Goal: Task Accomplishment & Management: Complete application form

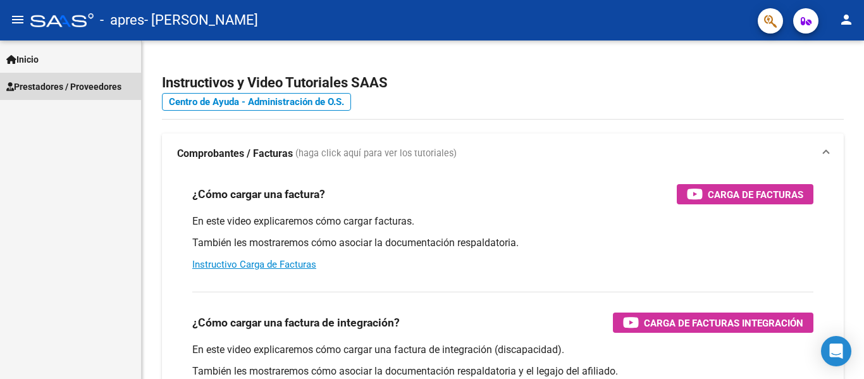
click at [45, 82] on span "Prestadores / Proveedores" at bounding box center [63, 87] width 115 height 14
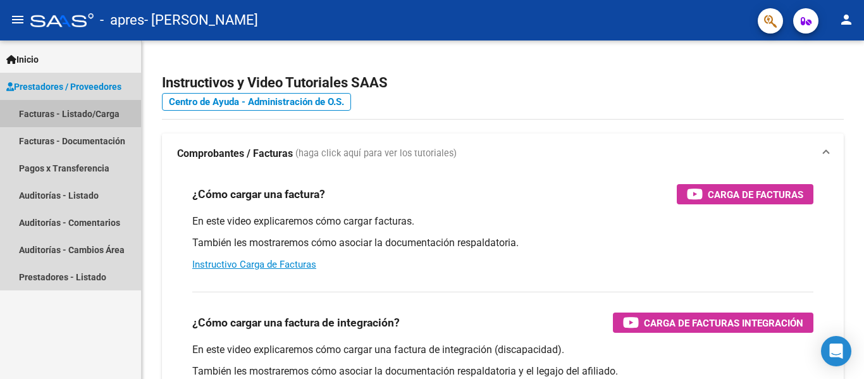
click at [65, 113] on link "Facturas - Listado/Carga" at bounding box center [70, 113] width 141 height 27
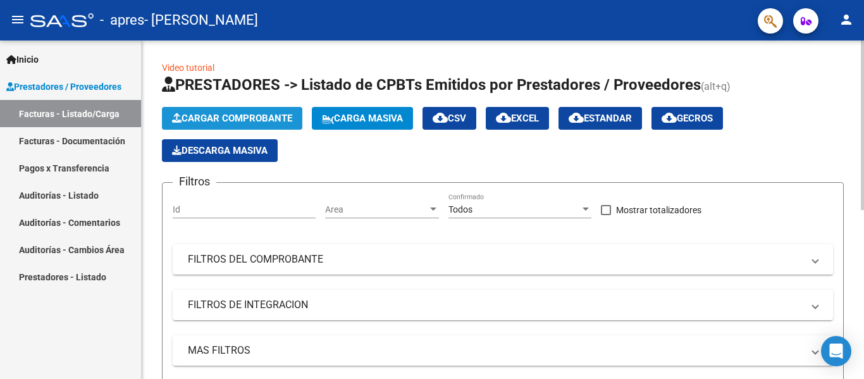
click at [233, 114] on span "Cargar Comprobante" at bounding box center [232, 118] width 120 height 11
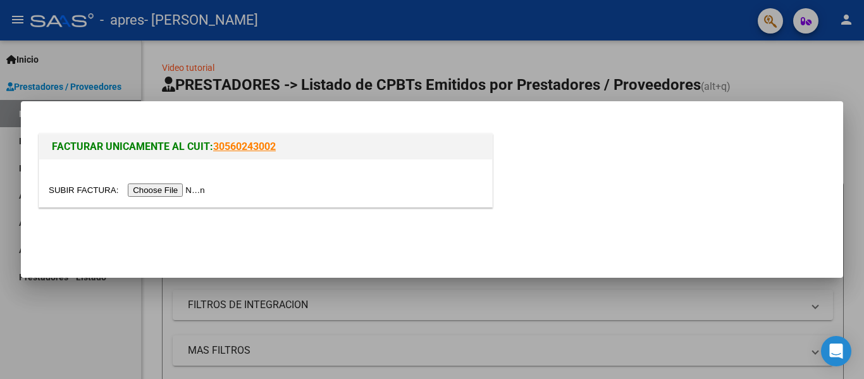
click at [184, 186] on input "file" at bounding box center [129, 189] width 160 height 13
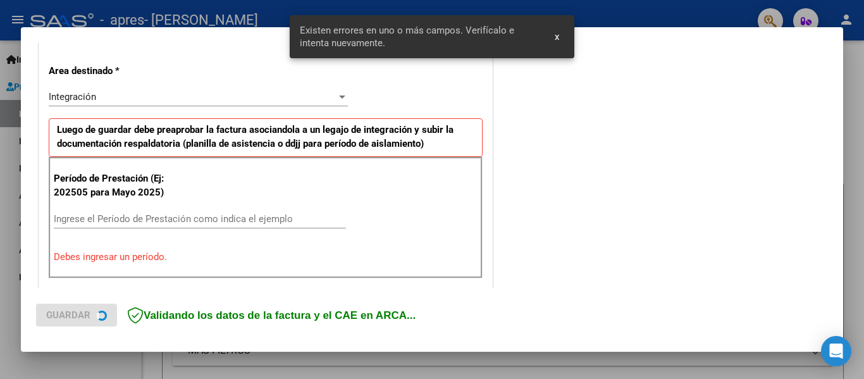
scroll to position [293, 0]
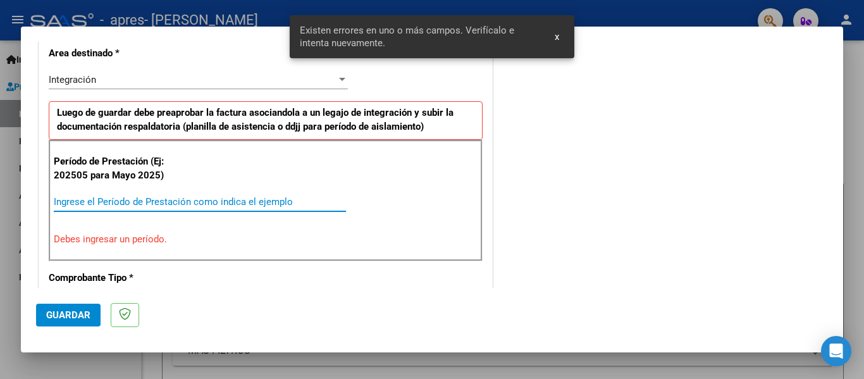
click at [75, 201] on input "Ingrese el Período de Prestación como indica el ejemplo" at bounding box center [200, 201] width 292 height 11
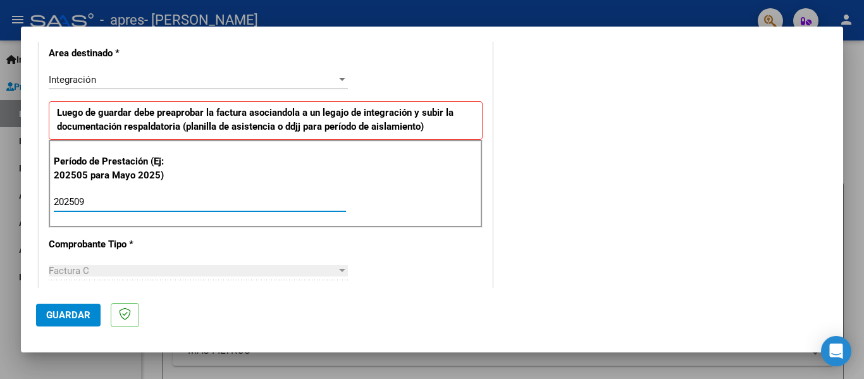
type input "202509"
click at [83, 315] on span "Guardar" at bounding box center [68, 314] width 44 height 11
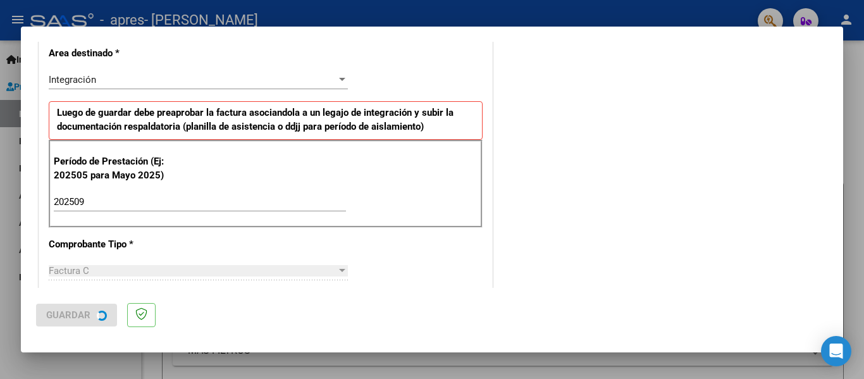
scroll to position [0, 0]
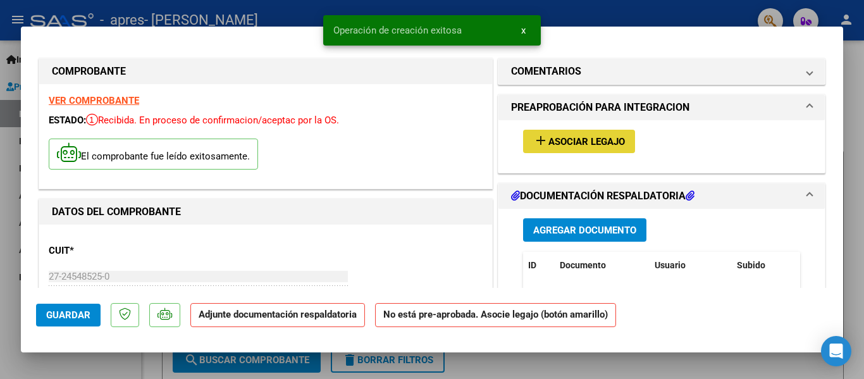
click at [580, 148] on button "add Asociar Legajo" at bounding box center [579, 141] width 112 height 23
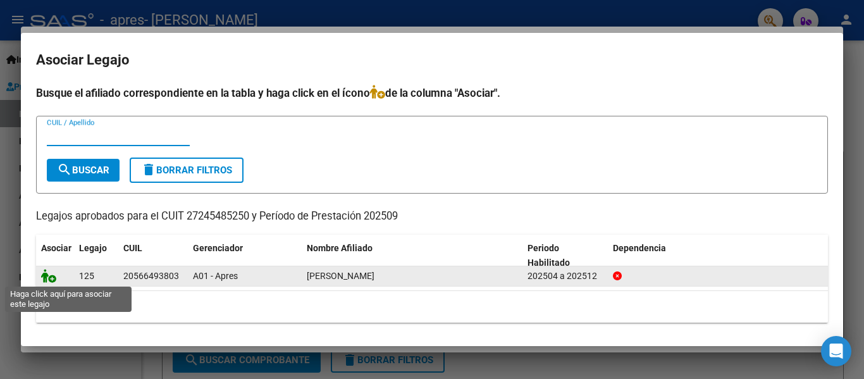
click at [47, 276] on icon at bounding box center [48, 276] width 15 height 14
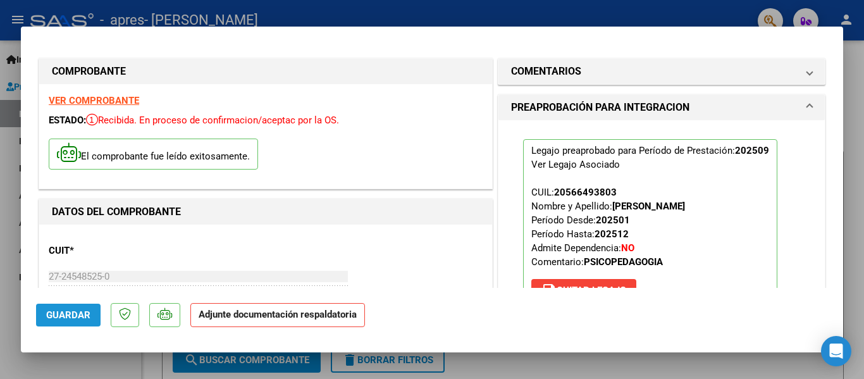
click at [66, 311] on span "Guardar" at bounding box center [68, 314] width 44 height 11
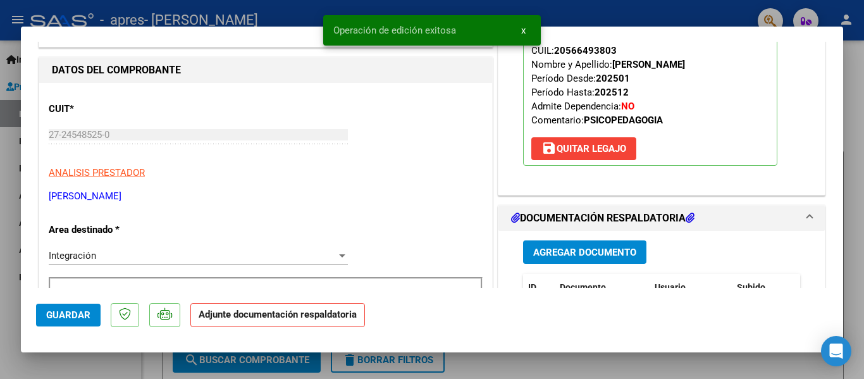
scroll to position [183, 0]
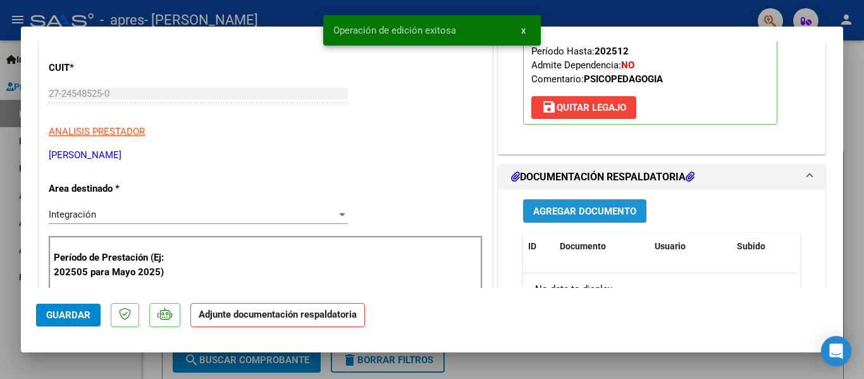
click at [586, 206] on span "Agregar Documento" at bounding box center [584, 210] width 103 height 11
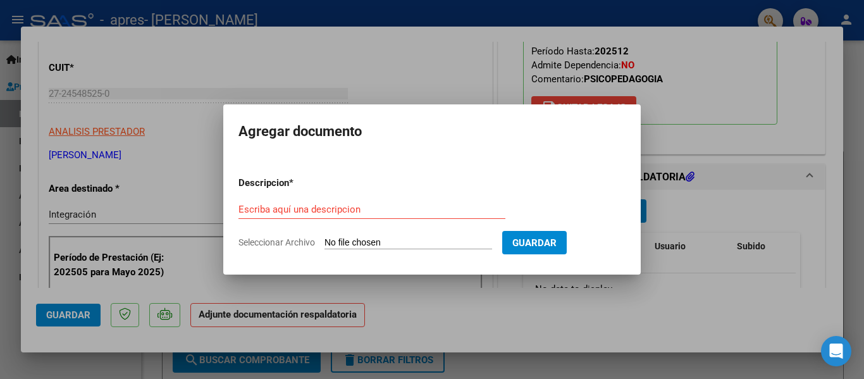
click at [290, 242] on span "Seleccionar Archivo" at bounding box center [276, 242] width 77 height 10
click at [324, 242] on input "Seleccionar Archivo" at bounding box center [408, 243] width 168 height 12
type input "C:\fakepath\Planilla asist Espejo V PSP [DATE].pdf"
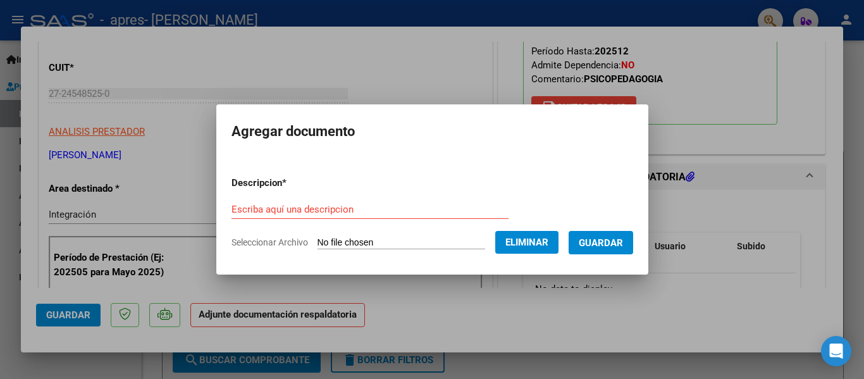
click at [285, 197] on form "Descripcion * Escriba aquí una descripcion Seleccionar Archivo Eliminar Guardar" at bounding box center [431, 212] width 401 height 92
click at [295, 213] on input "Escriba aquí una descripcion" at bounding box center [369, 209] width 277 height 11
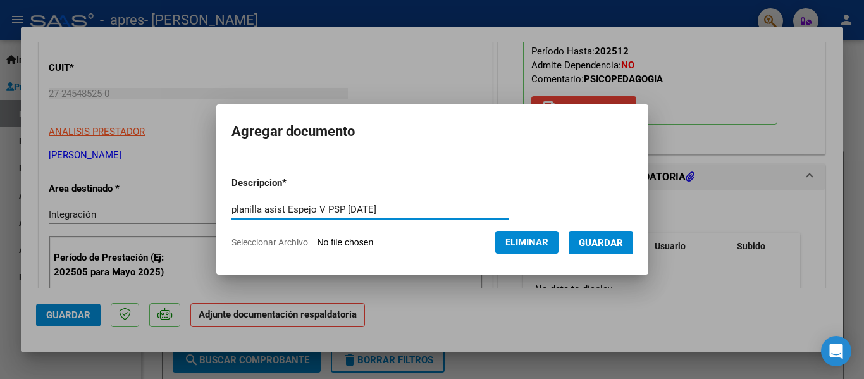
type input "planilla asist Espejo V PSP [DATE]"
click at [602, 247] on span "Guardar" at bounding box center [601, 242] width 44 height 11
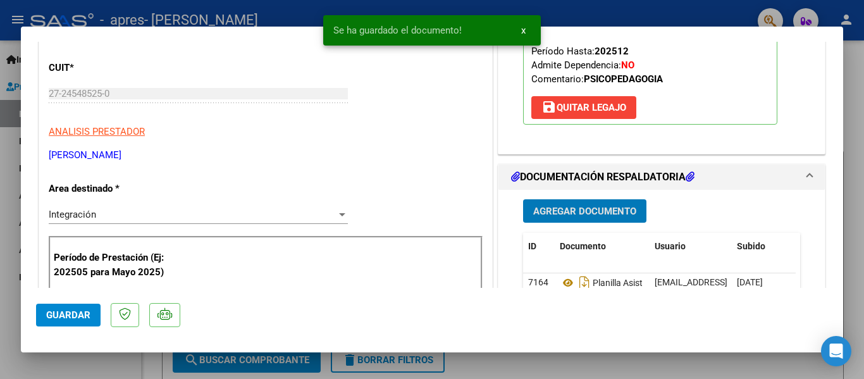
click at [584, 217] on span "Agregar Documento" at bounding box center [584, 210] width 103 height 11
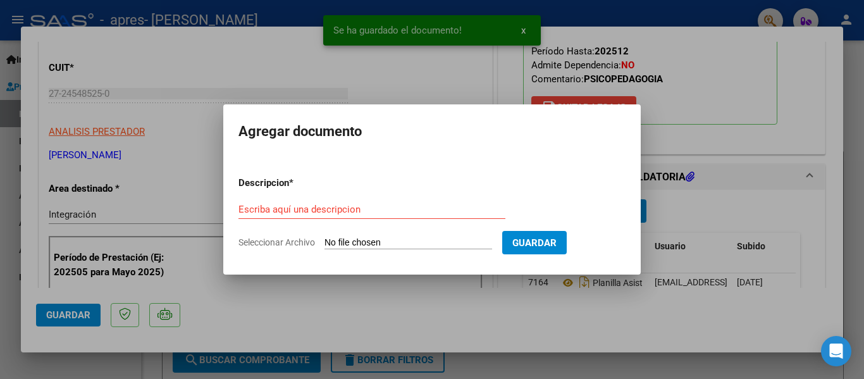
click at [261, 244] on span "Seleccionar Archivo" at bounding box center [276, 242] width 77 height 10
click at [324, 244] on input "Seleccionar Archivo" at bounding box center [408, 243] width 168 height 12
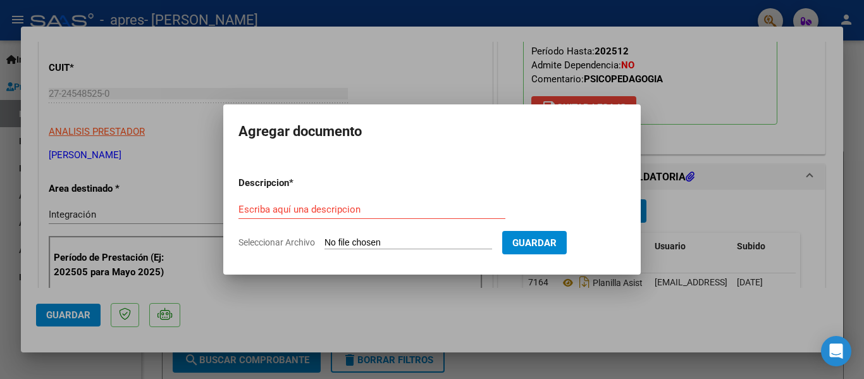
type input "C:\fakepath\autorizacion psicope 2025 Espejo V.jpeg"
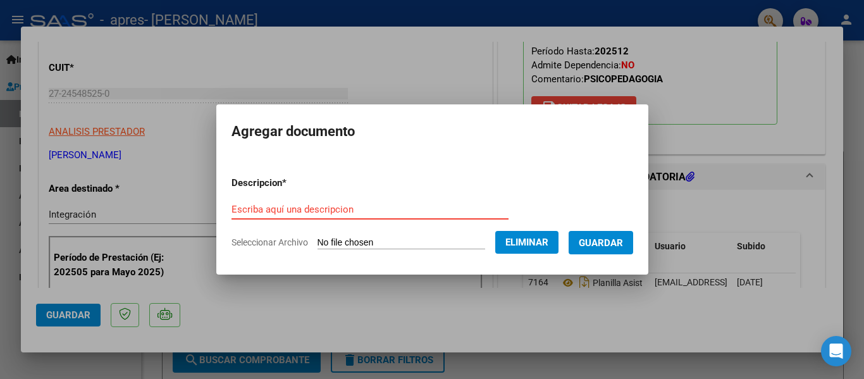
click at [270, 212] on input "Escriba aquí una descripcion" at bounding box center [369, 209] width 277 height 11
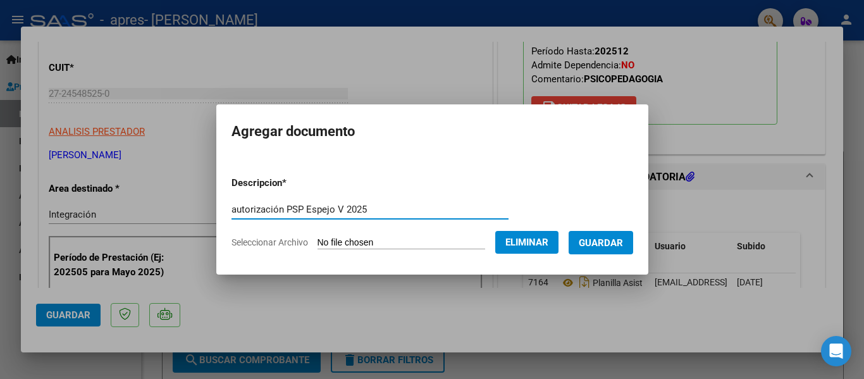
type input "autorización PSP Espejo V 2025"
click at [613, 243] on span "Guardar" at bounding box center [601, 242] width 44 height 11
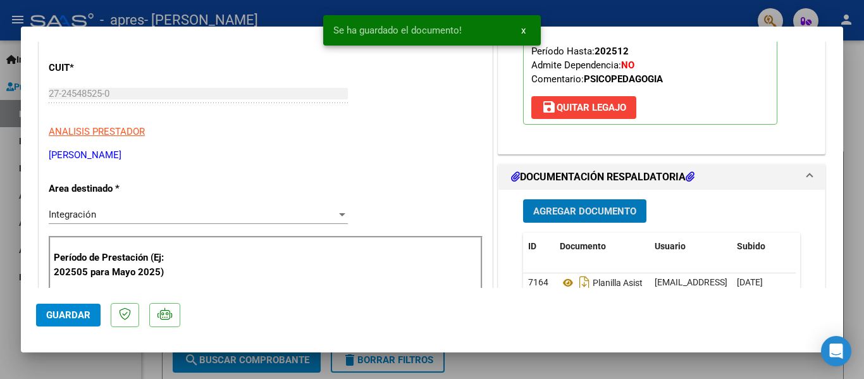
click at [63, 306] on button "Guardar" at bounding box center [68, 314] width 64 height 23
click at [861, 154] on div at bounding box center [432, 189] width 864 height 379
type input "$ 0,00"
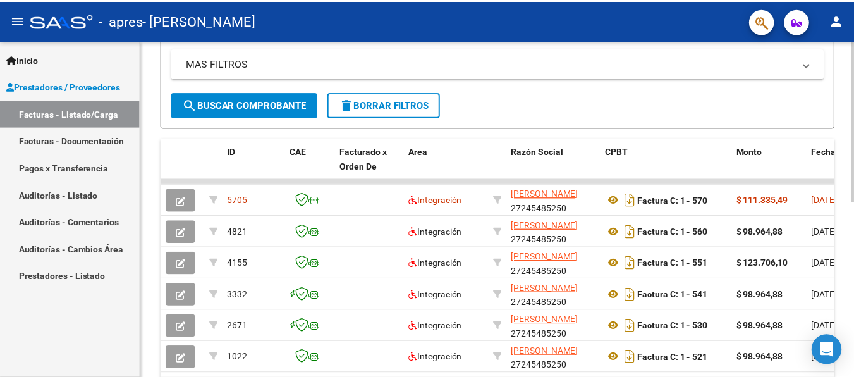
scroll to position [292, 0]
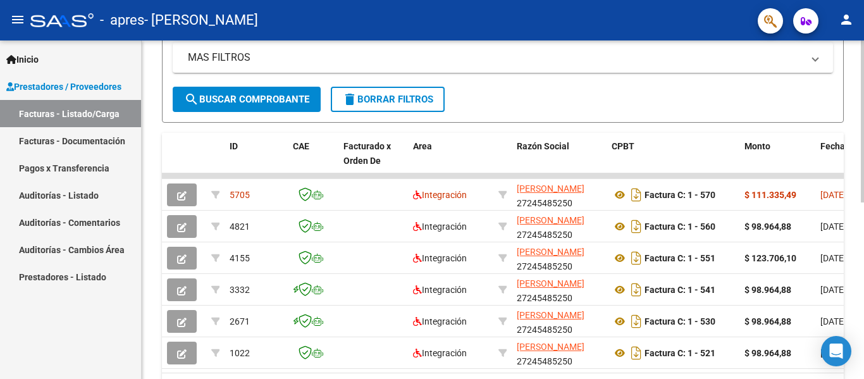
click at [863, 259] on div at bounding box center [862, 266] width 3 height 162
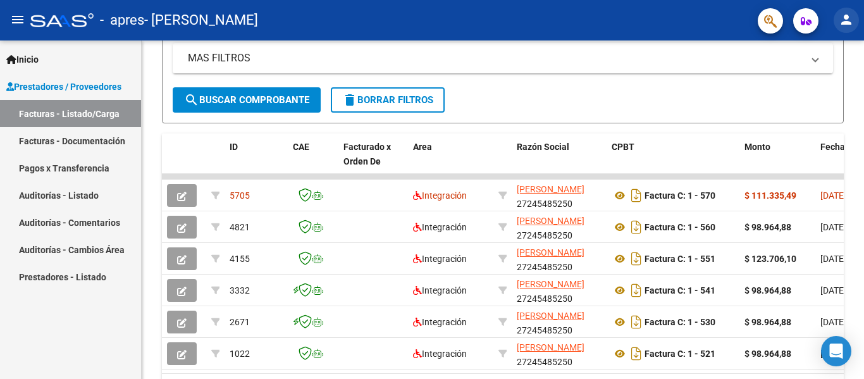
click at [845, 21] on mat-icon "person" at bounding box center [845, 19] width 15 height 15
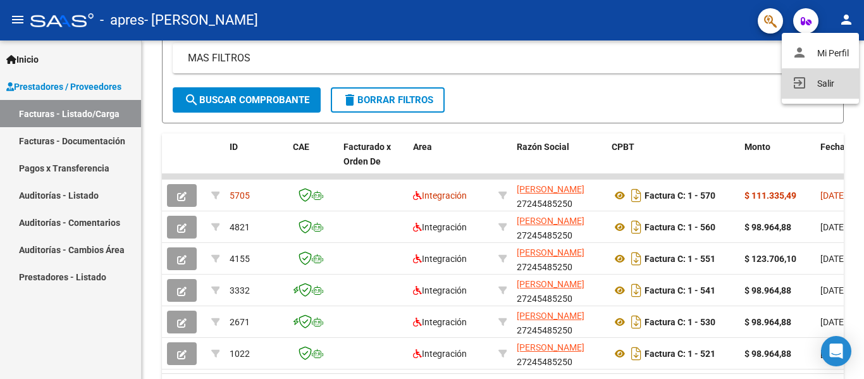
click at [822, 86] on button "exit_to_app Salir" at bounding box center [819, 83] width 77 height 30
